Goal: Task Accomplishment & Management: Use online tool/utility

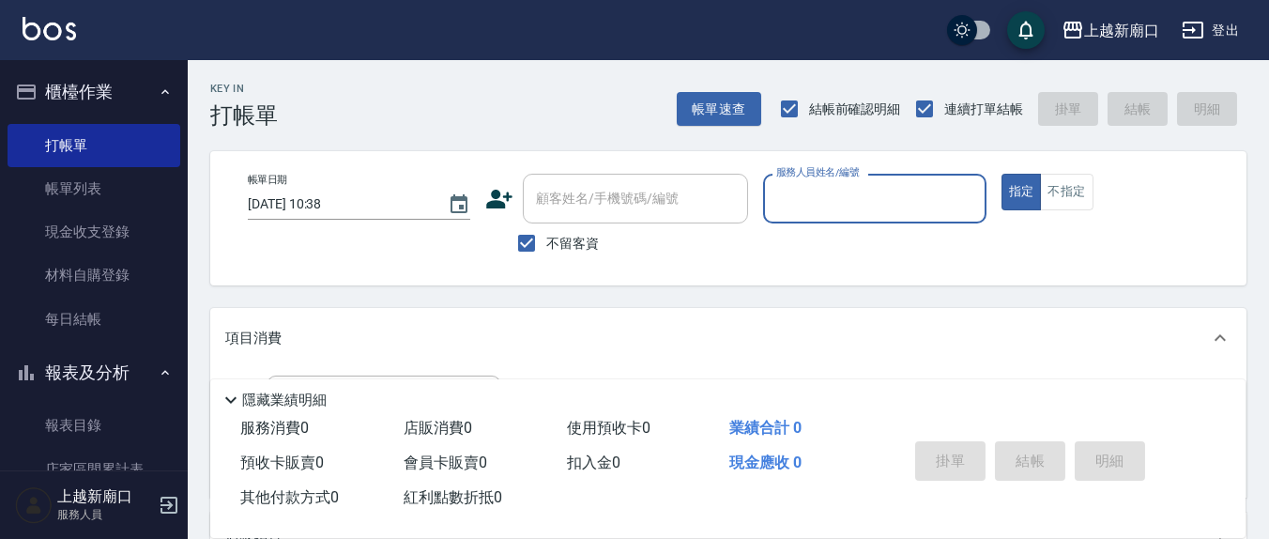
click at [850, 214] on input "服務人員姓名/編號" at bounding box center [874, 198] width 206 height 33
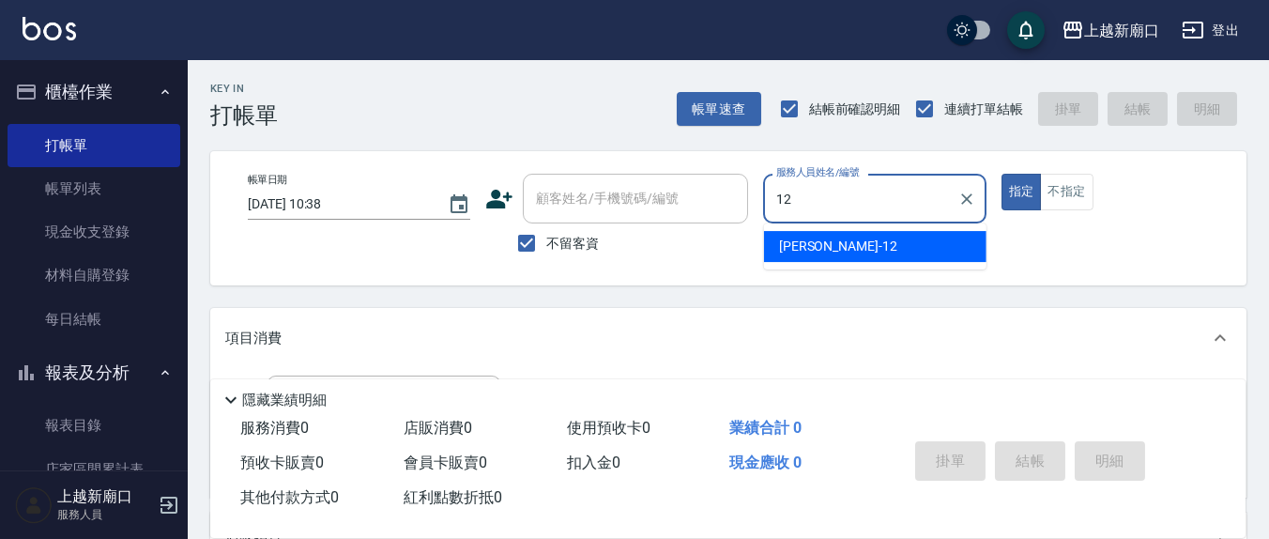
type input "12"
type button "true"
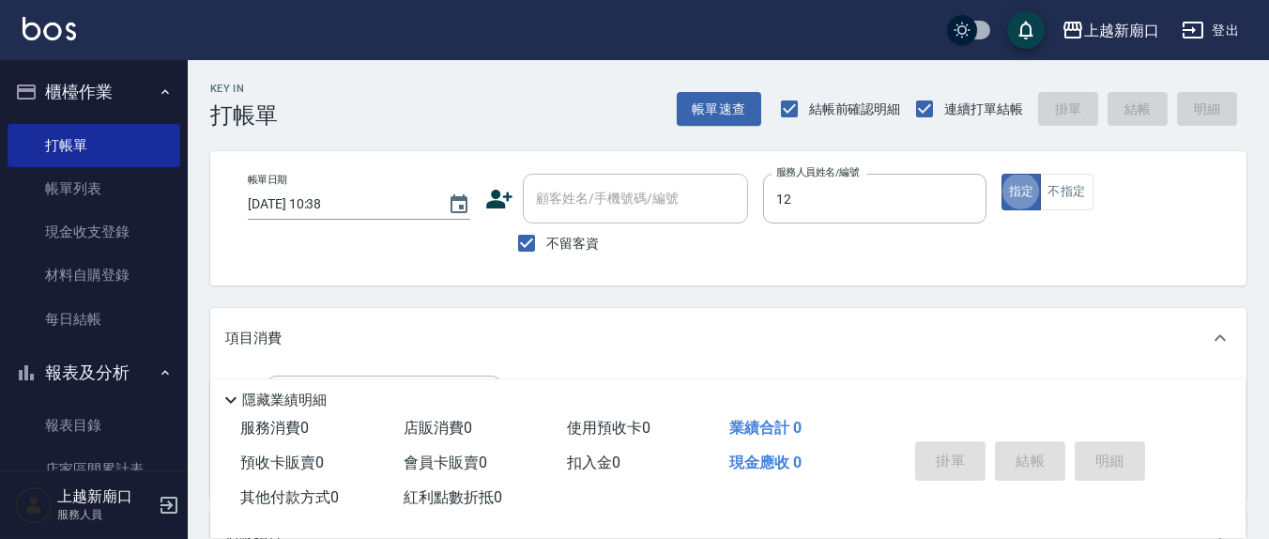
type input "[PERSON_NAME]-12"
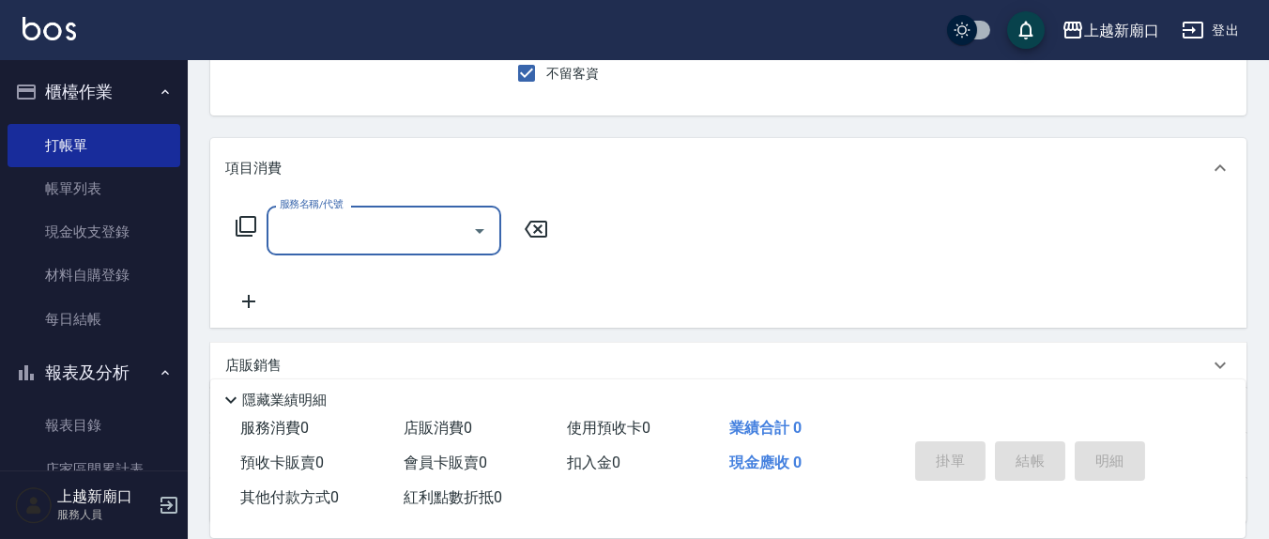
scroll to position [195, 0]
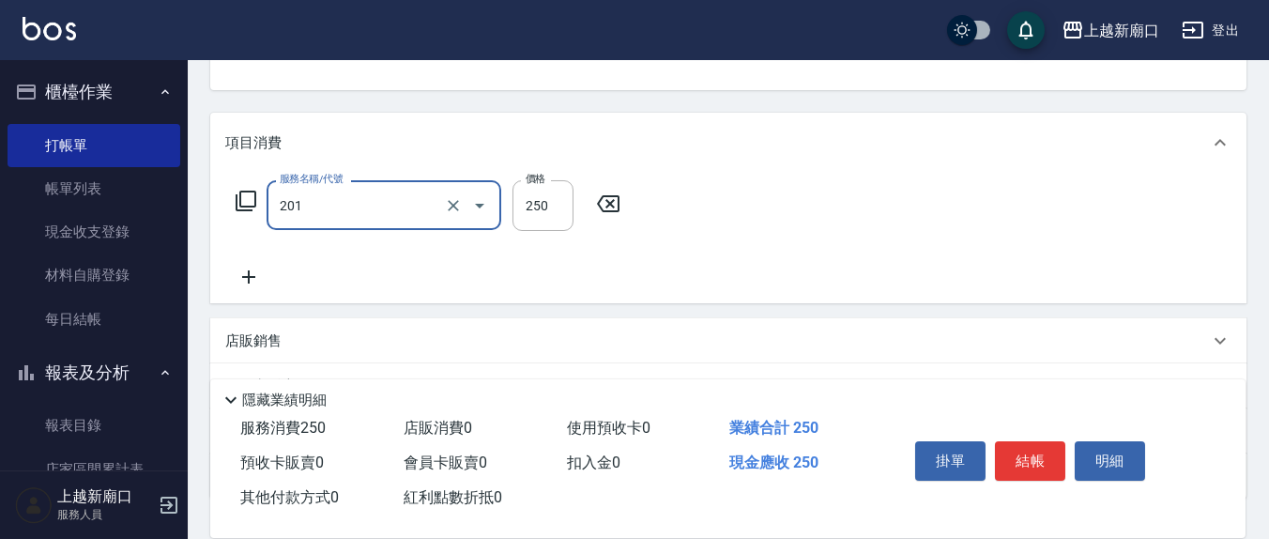
type input "洗髮(201)"
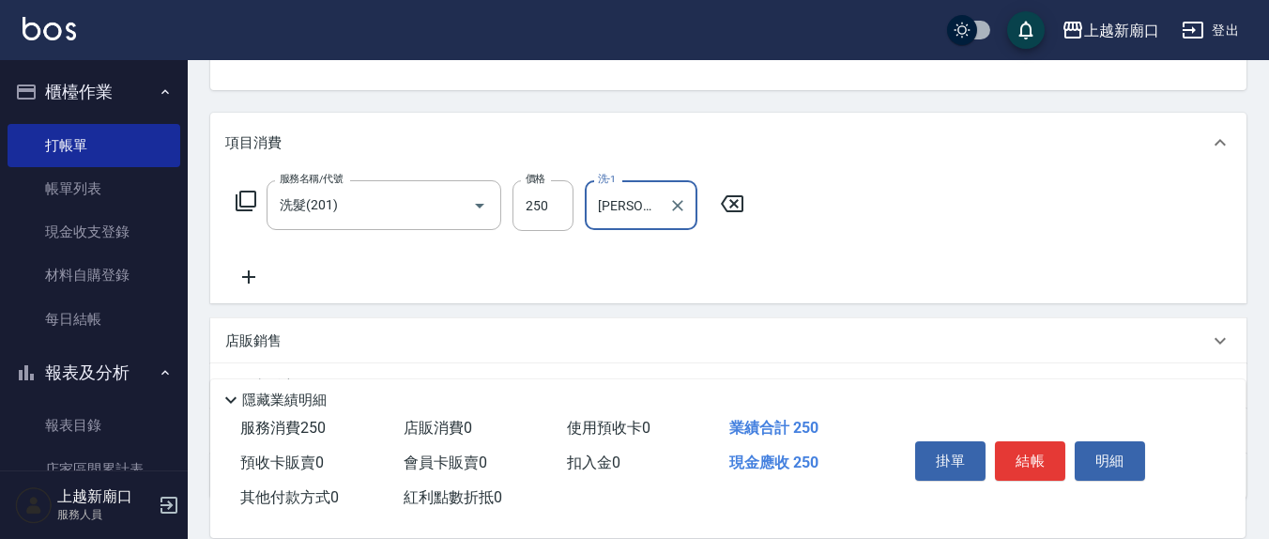
type input "[PERSON_NAME]-21"
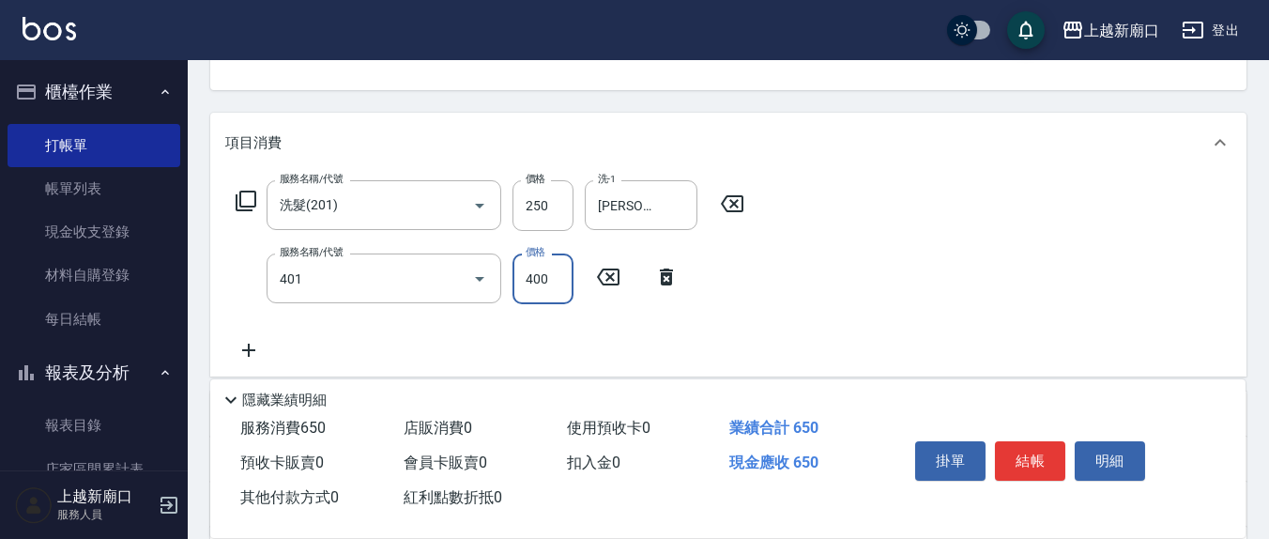
type input "剪髮(401)"
type input "450"
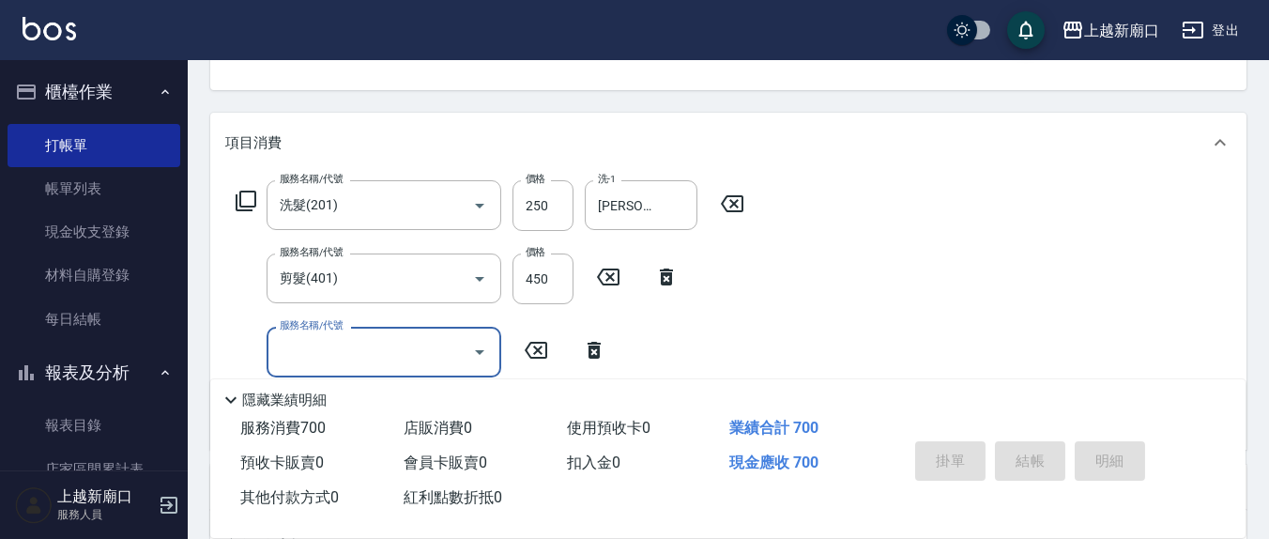
type input "[DATE] 12:02"
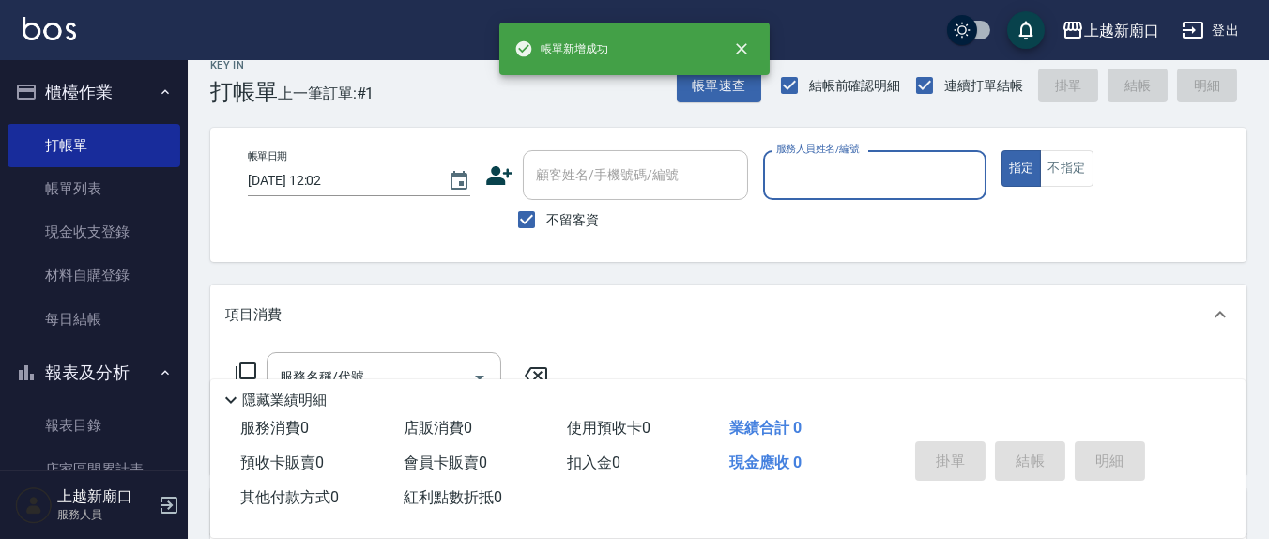
scroll to position [0, 0]
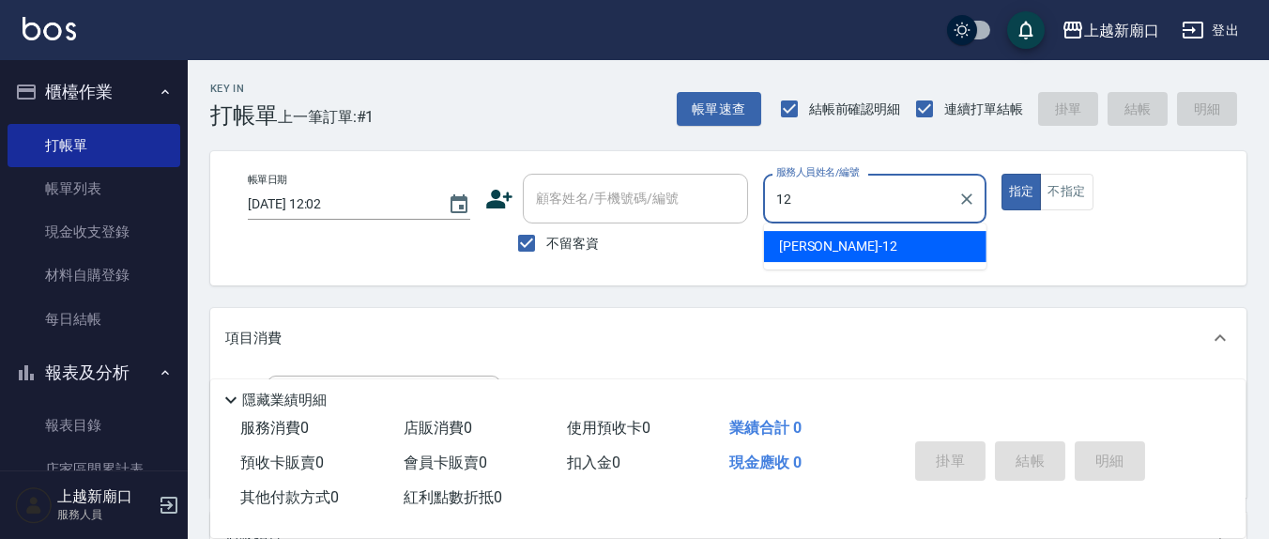
type input "[PERSON_NAME]-12"
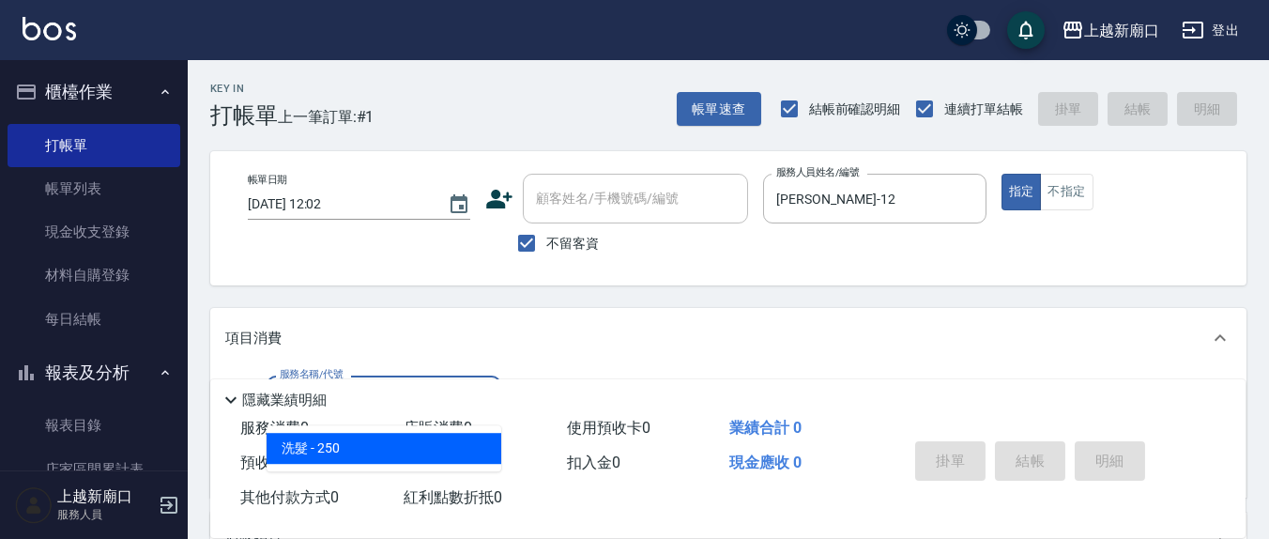
type input "洗髮(201)"
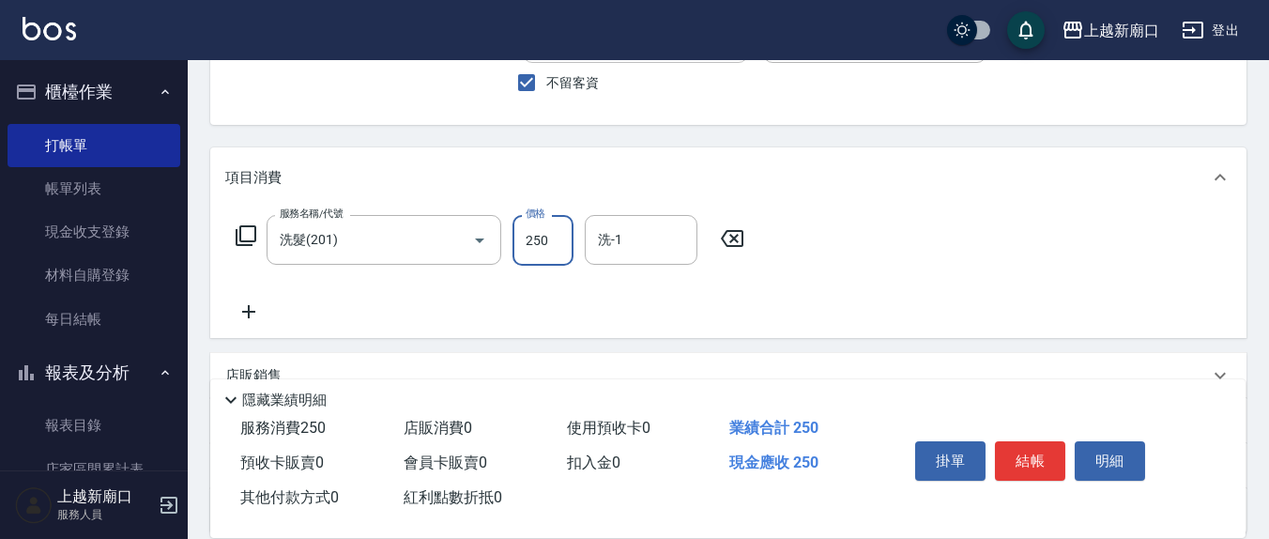
scroll to position [195, 0]
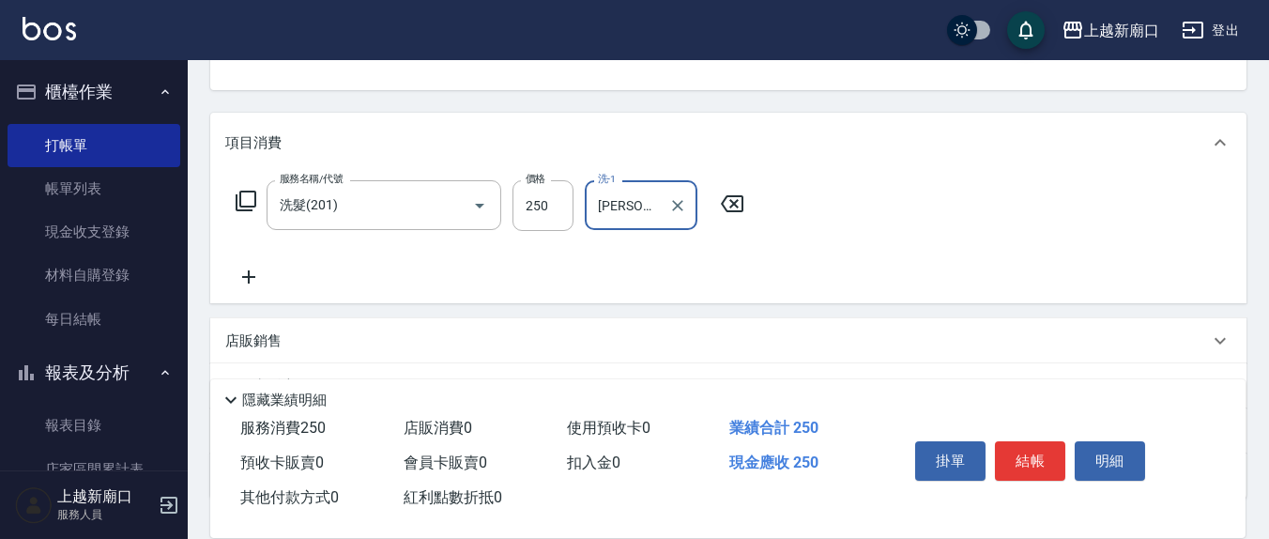
type input "[PERSON_NAME]-8"
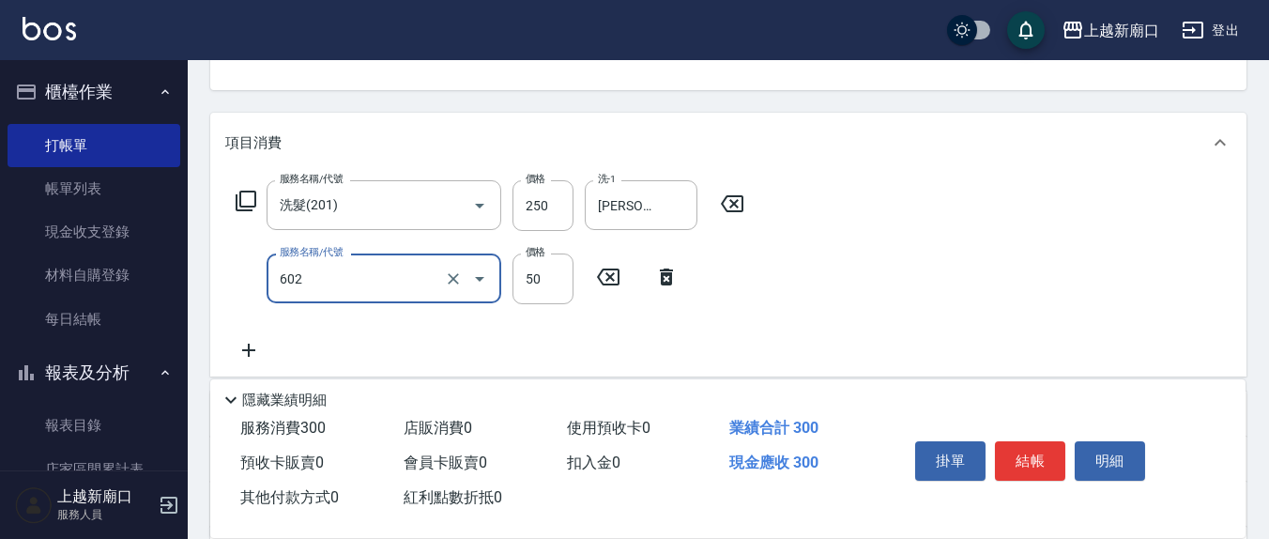
type input "上.吹捲(602)"
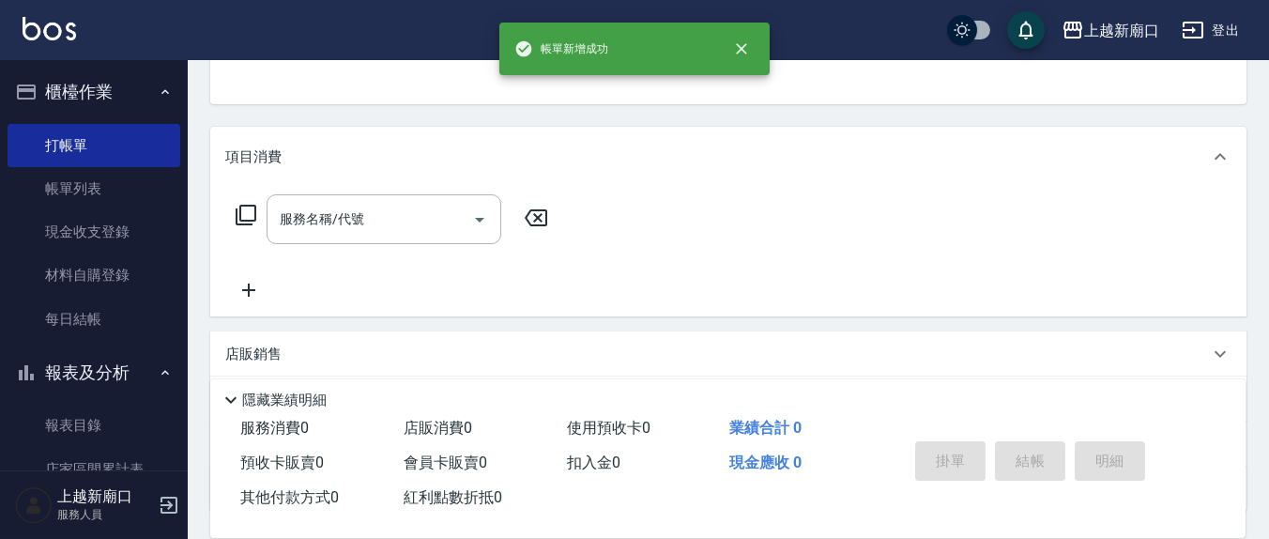
click at [1001, 0] on button "指定" at bounding box center [1021, 10] width 40 height 37
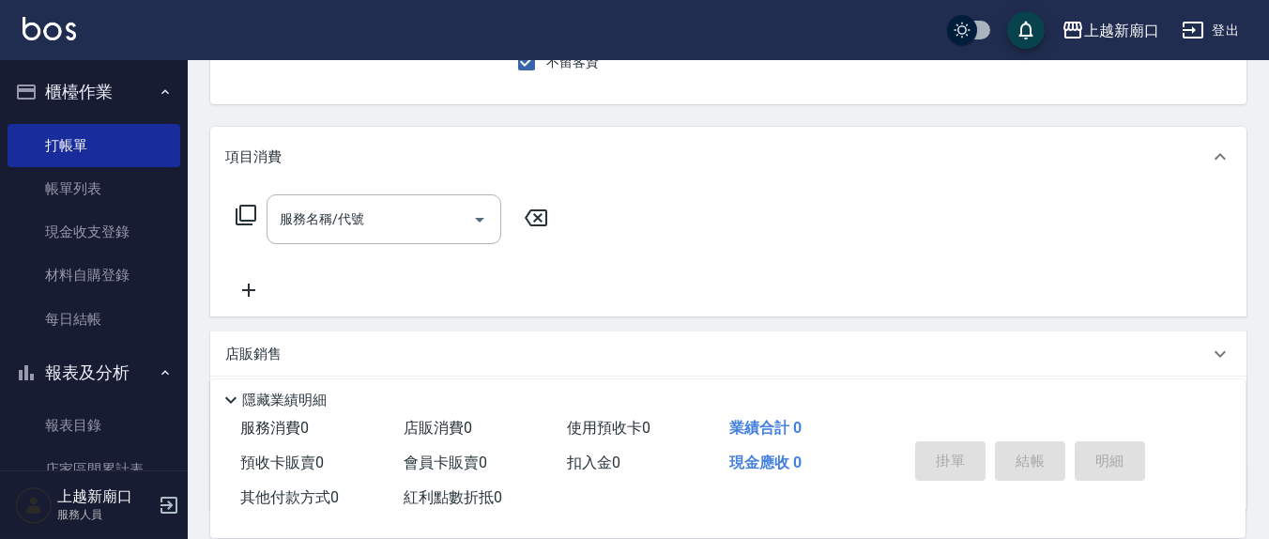
scroll to position [174, 0]
